Goal: Check status: Check status

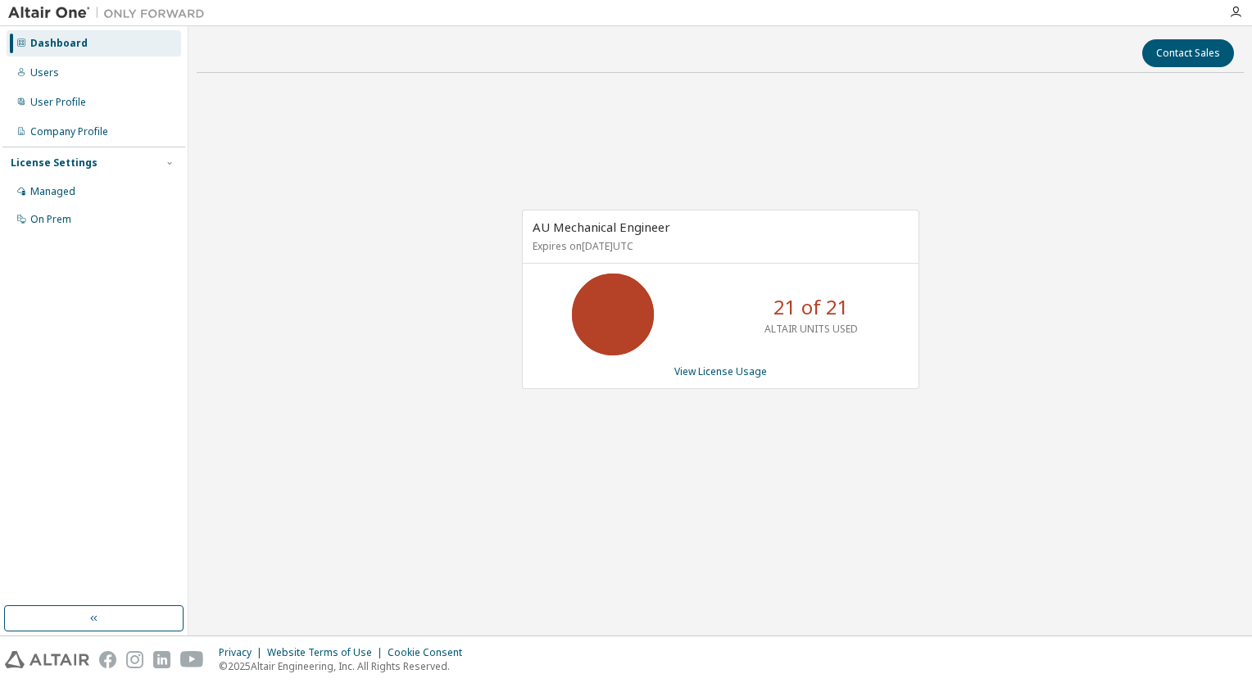
click at [713, 378] on div "AU Mechanical Engineer Expires on [DATE] UTC 21 of 21 ALTAIR UNITS USED View Li…" at bounding box center [720, 299] width 397 height 179
click at [714, 372] on link "View License Usage" at bounding box center [720, 372] width 93 height 14
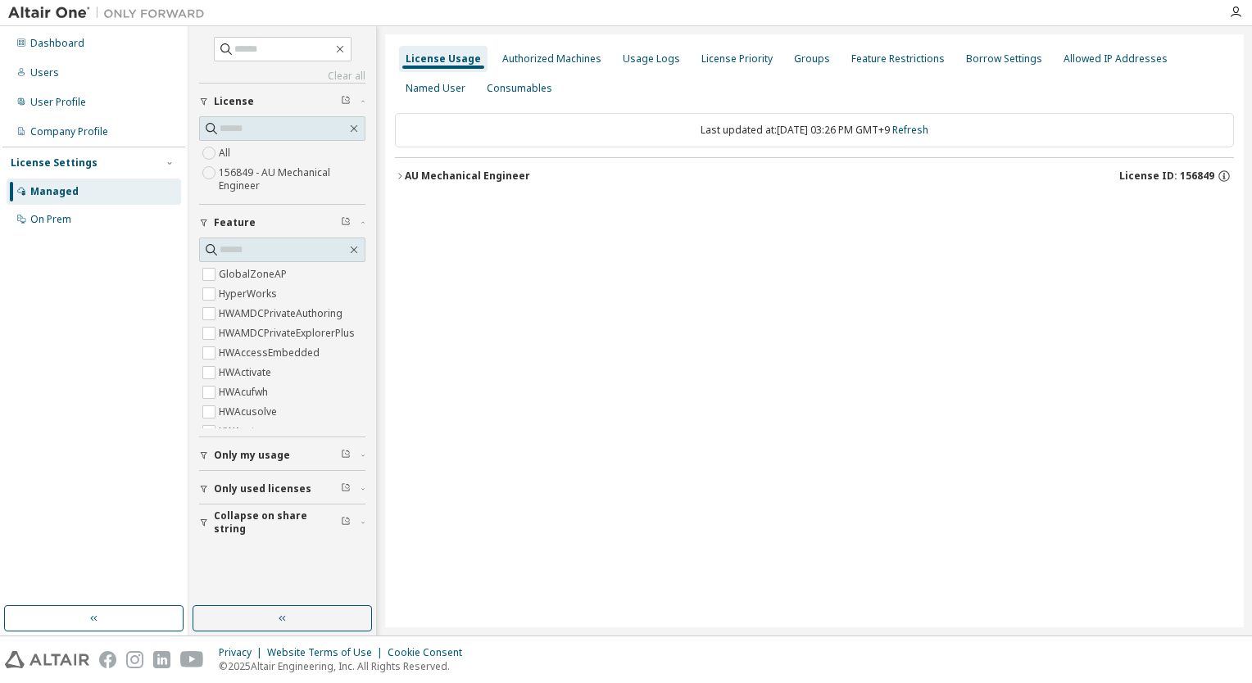
click at [431, 181] on div "AU Mechanical Engineer" at bounding box center [467, 176] width 125 height 13
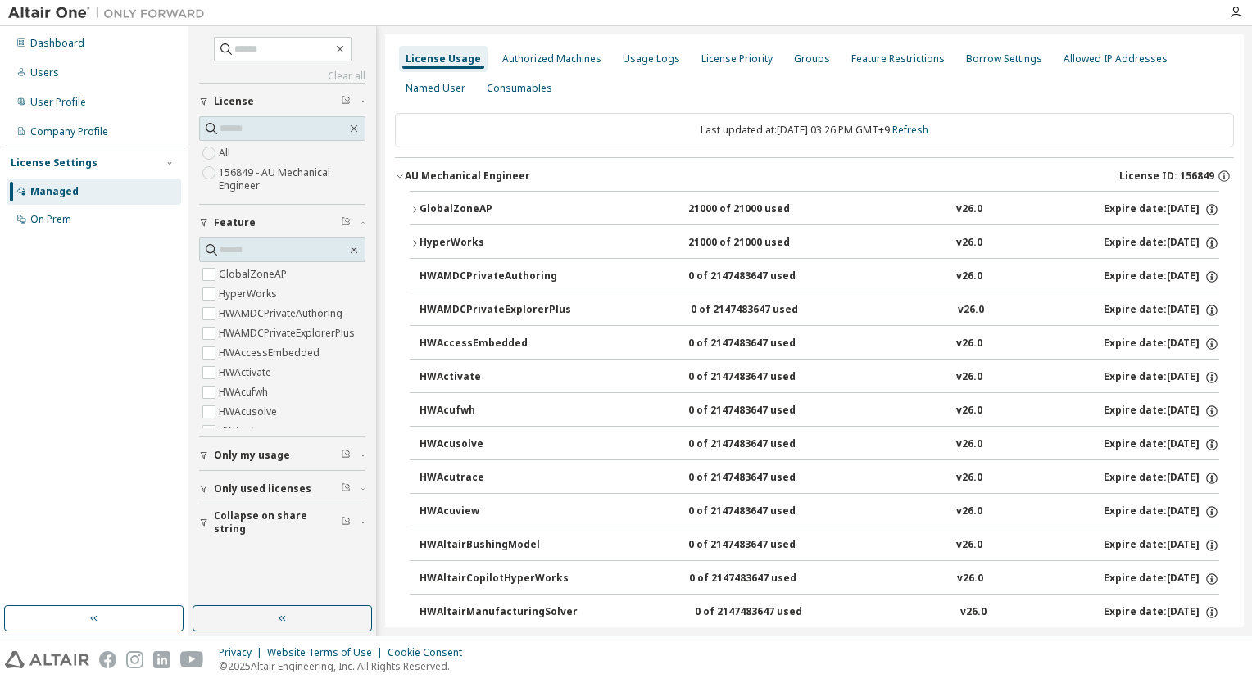
click at [441, 211] on div "GlobalZoneAP" at bounding box center [492, 209] width 147 height 15
